Goal: Information Seeking & Learning: Check status

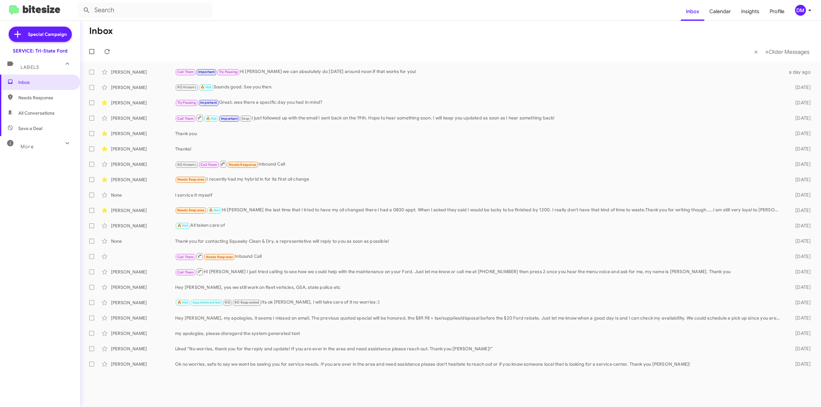
click at [30, 142] on div "More" at bounding box center [33, 144] width 57 height 12
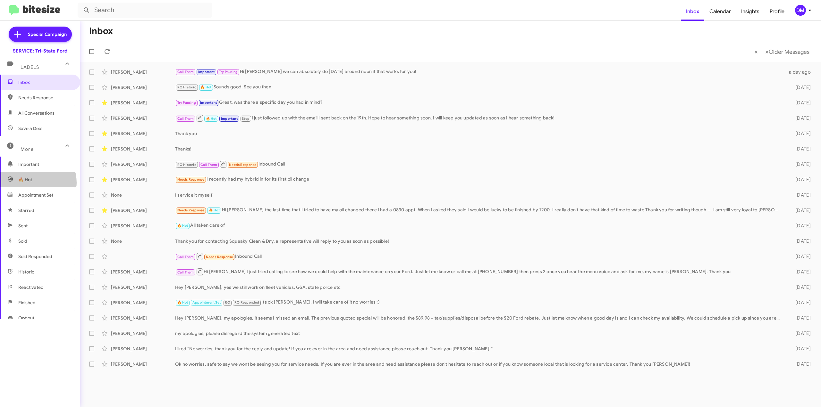
click at [30, 183] on span "🔥 Hot" at bounding box center [25, 180] width 14 height 6
type input "in:appointment"
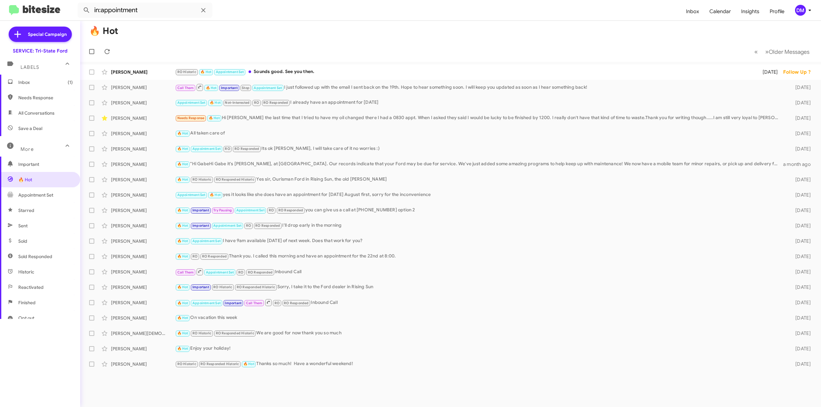
click at [64, 145] on icon at bounding box center [67, 146] width 8 height 8
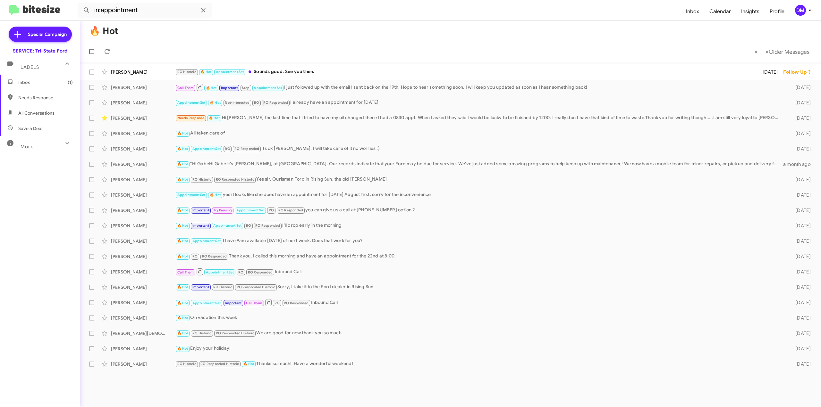
click at [64, 145] on icon at bounding box center [67, 143] width 8 height 8
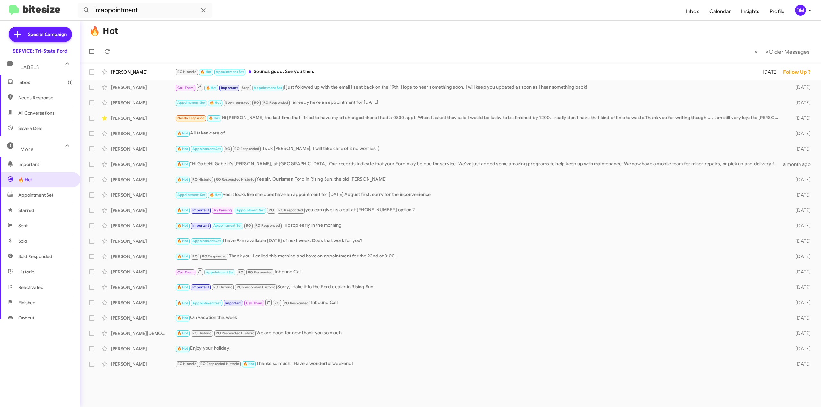
click at [66, 146] on icon at bounding box center [67, 146] width 8 height 8
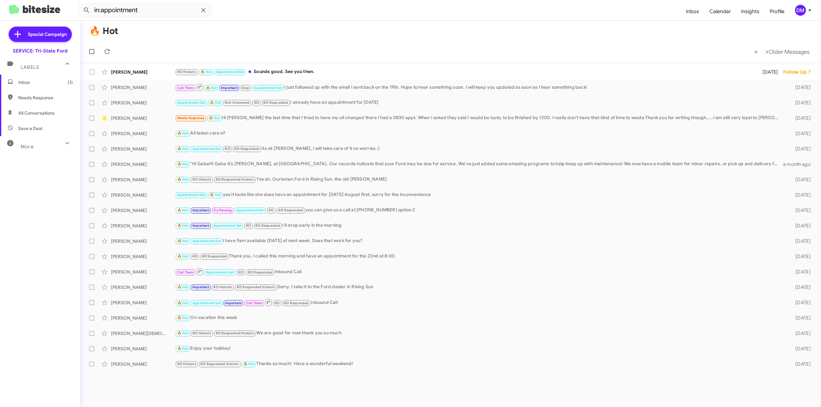
click at [32, 77] on span "Inbox (1)" at bounding box center [40, 82] width 80 height 15
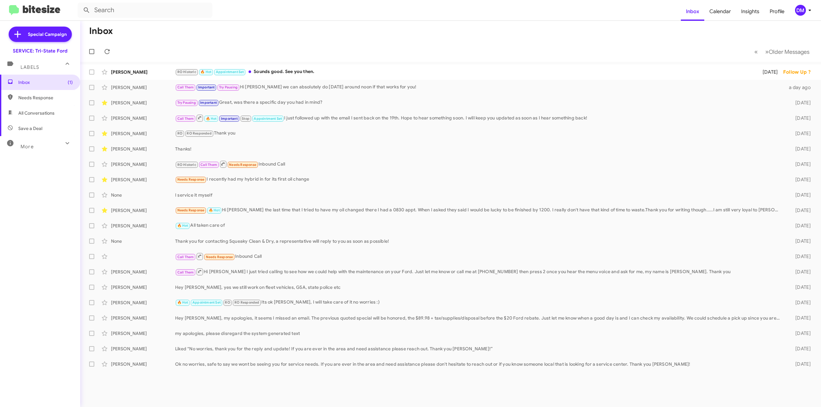
click at [35, 147] on div "More" at bounding box center [33, 144] width 57 height 12
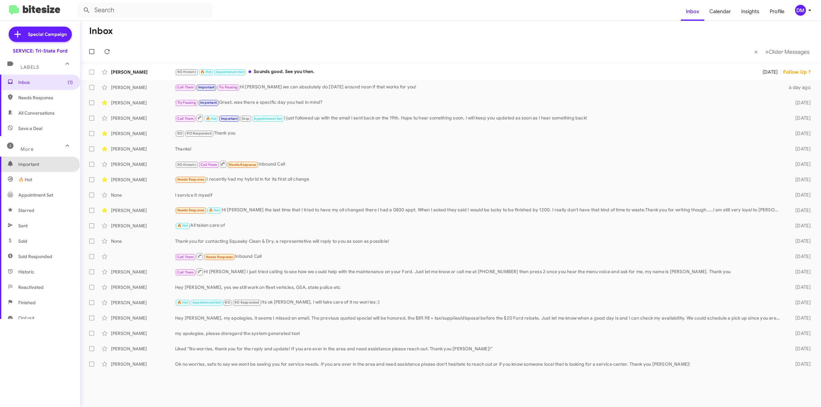
click at [39, 168] on span "Important" at bounding box center [40, 164] width 80 height 15
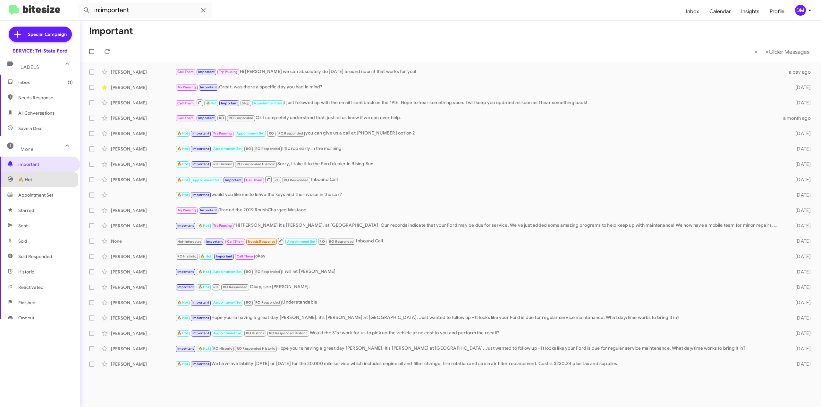
click at [38, 182] on span "🔥 Hot" at bounding box center [40, 179] width 80 height 15
type input "in:appointment"
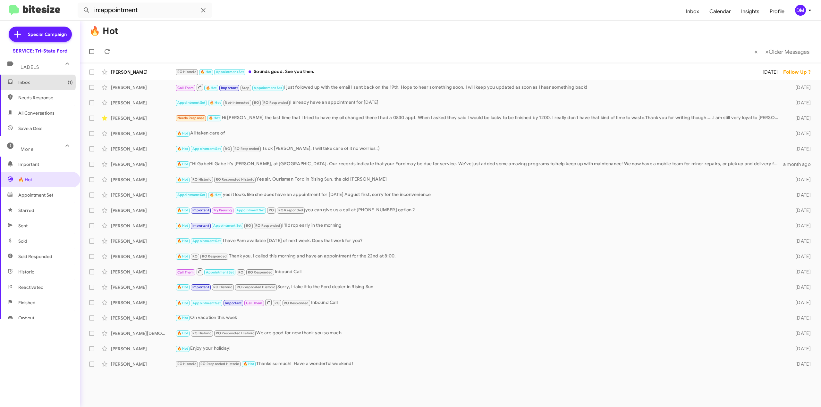
click at [34, 82] on span "Inbox (1)" at bounding box center [45, 82] width 54 height 6
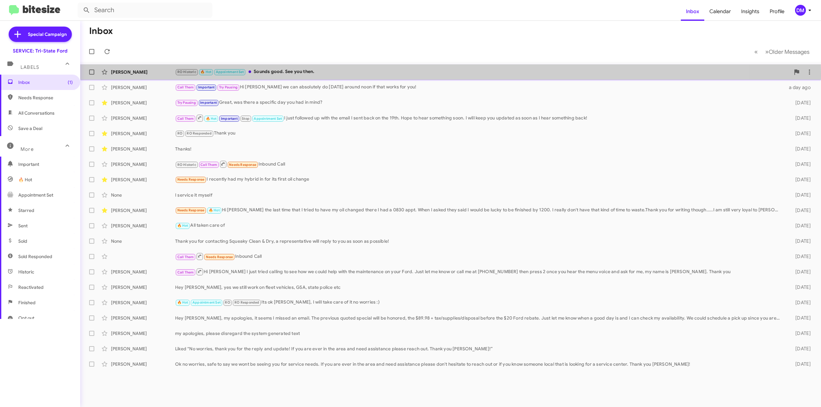
click at [337, 74] on div "RO Historic 🔥 Hot Appointment Set Sounds good. See you then." at bounding box center [482, 71] width 615 height 7
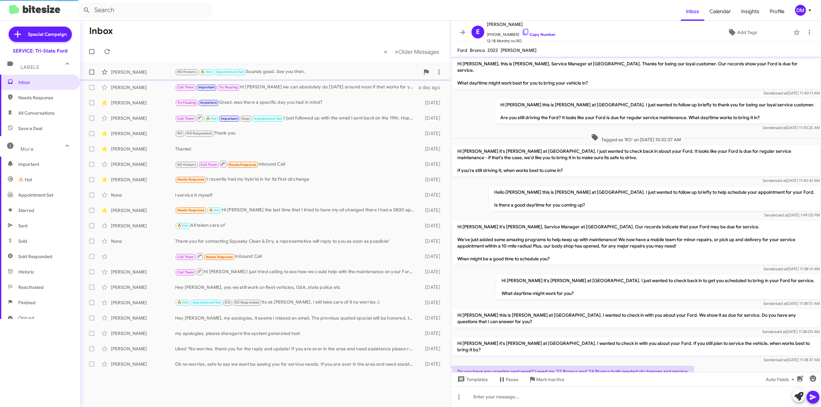
scroll to position [178, 0]
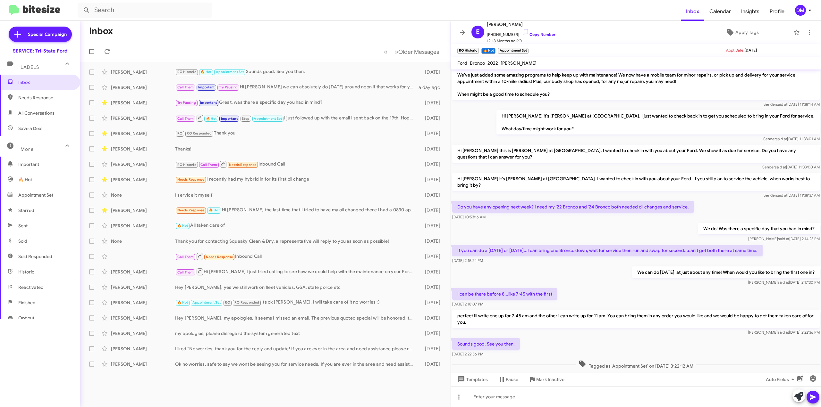
click at [23, 174] on span "🔥 Hot" at bounding box center [40, 179] width 80 height 15
type input "in:appointment"
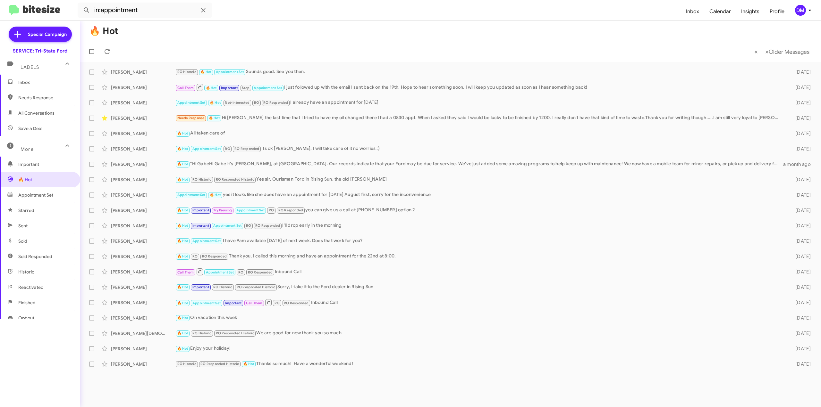
click at [18, 144] on div "More" at bounding box center [33, 147] width 57 height 12
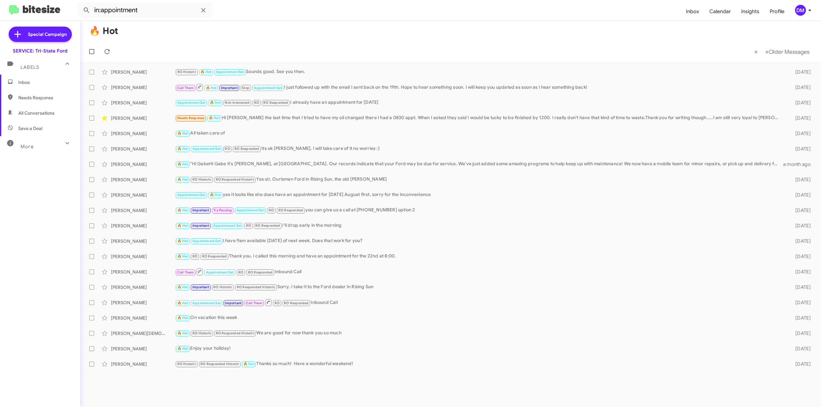
click at [18, 144] on div "More" at bounding box center [33, 144] width 57 height 12
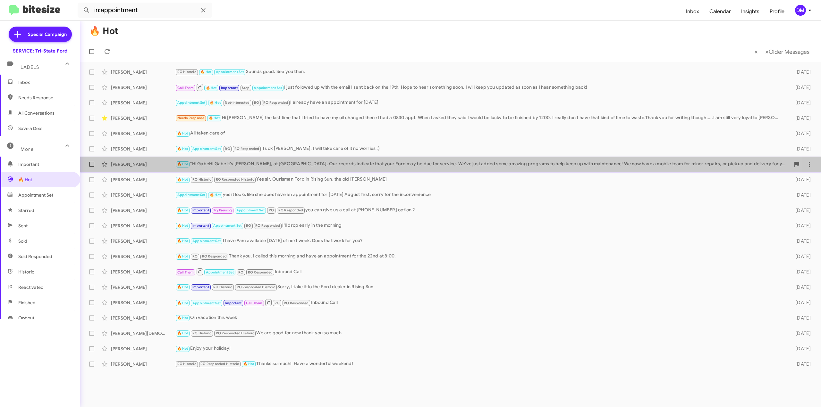
click at [200, 167] on div "🔥 Hot "Hi GabeHi Gabe it's [PERSON_NAME], at [GEOGRAPHIC_DATA]. Our records ind…" at bounding box center [482, 164] width 615 height 7
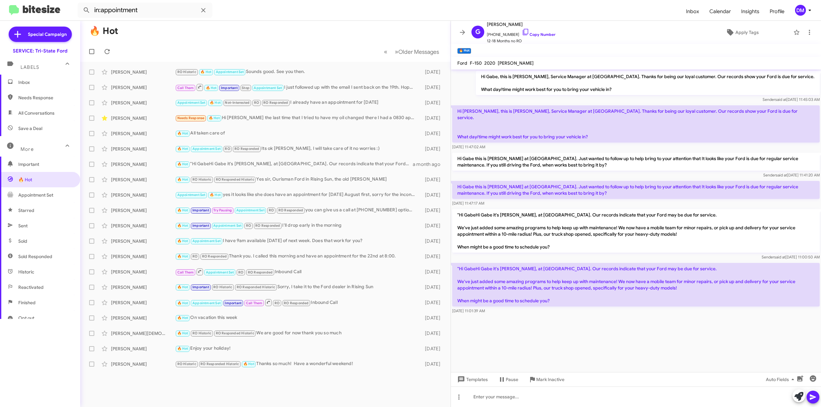
click at [55, 145] on div "More" at bounding box center [33, 147] width 57 height 12
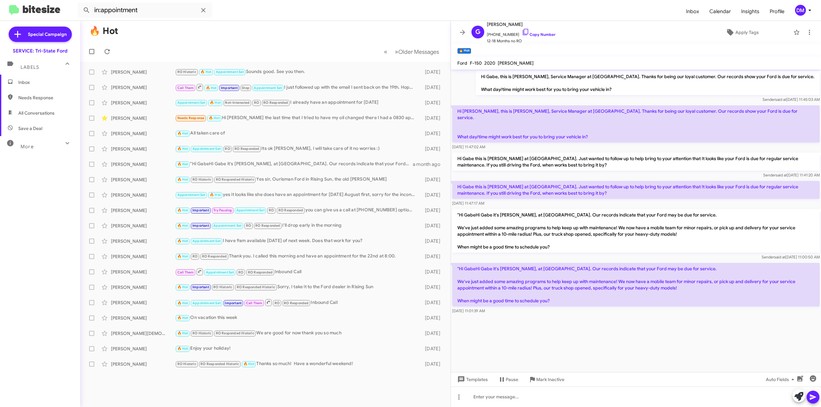
click at [31, 153] on div "Inbox Needs Response All Conversations Save a Deal More Important 🔥 Hot Appoint…" at bounding box center [40, 197] width 80 height 245
click at [44, 85] on span "Inbox" at bounding box center [45, 82] width 54 height 6
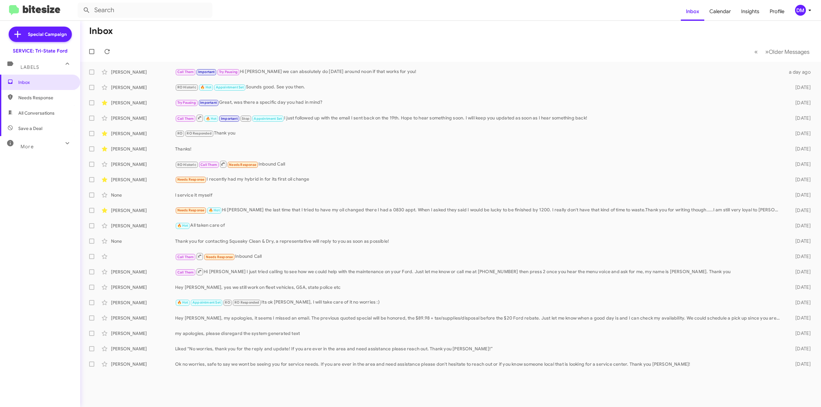
click at [31, 149] on span "More" at bounding box center [27, 147] width 13 height 6
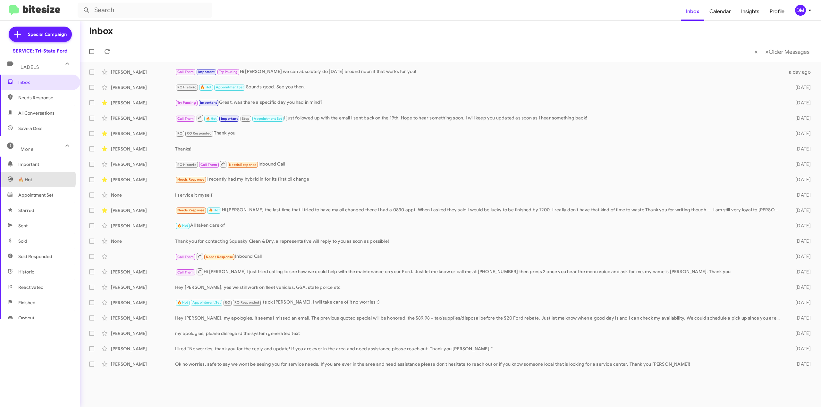
click at [37, 179] on span "🔥 Hot" at bounding box center [40, 179] width 80 height 15
type input "in:appointment"
